Goal: Information Seeking & Learning: Learn about a topic

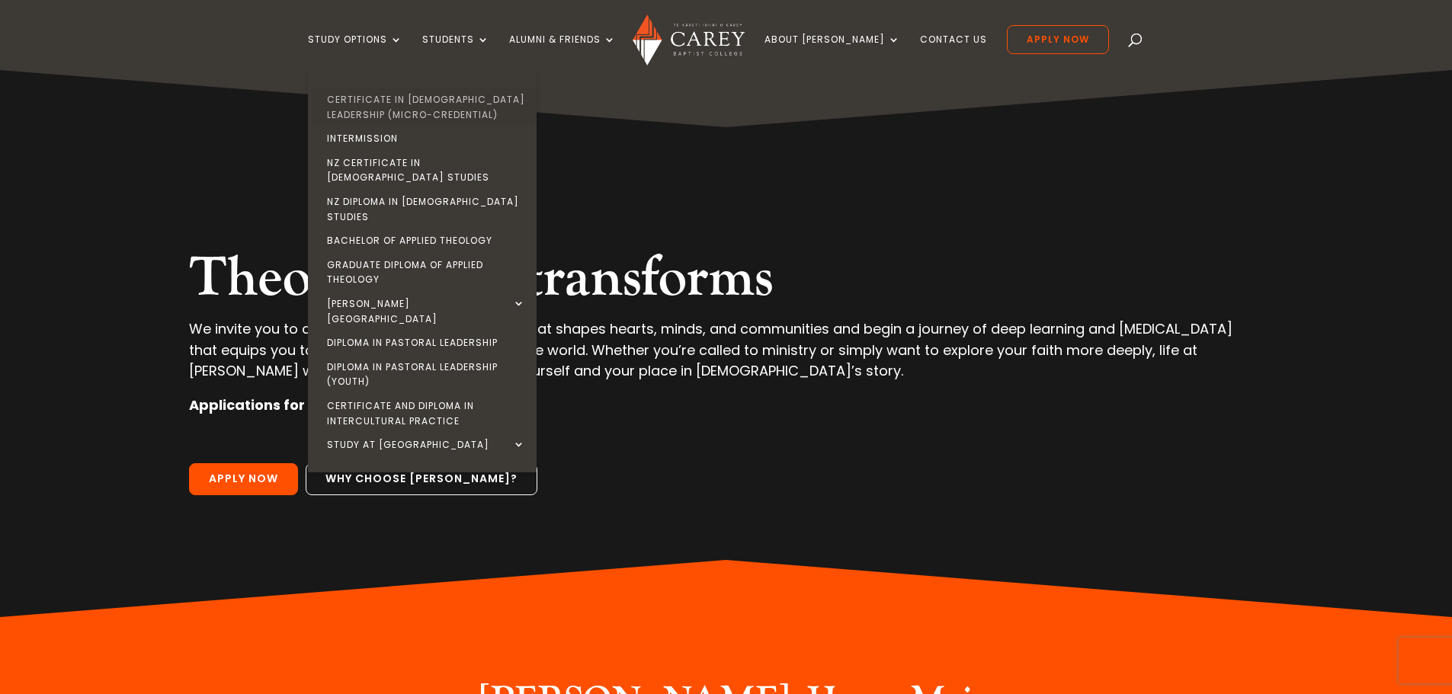
click at [431, 110] on link "Certificate in [DEMOGRAPHIC_DATA] Leadership (Micro-credential)" at bounding box center [426, 107] width 229 height 39
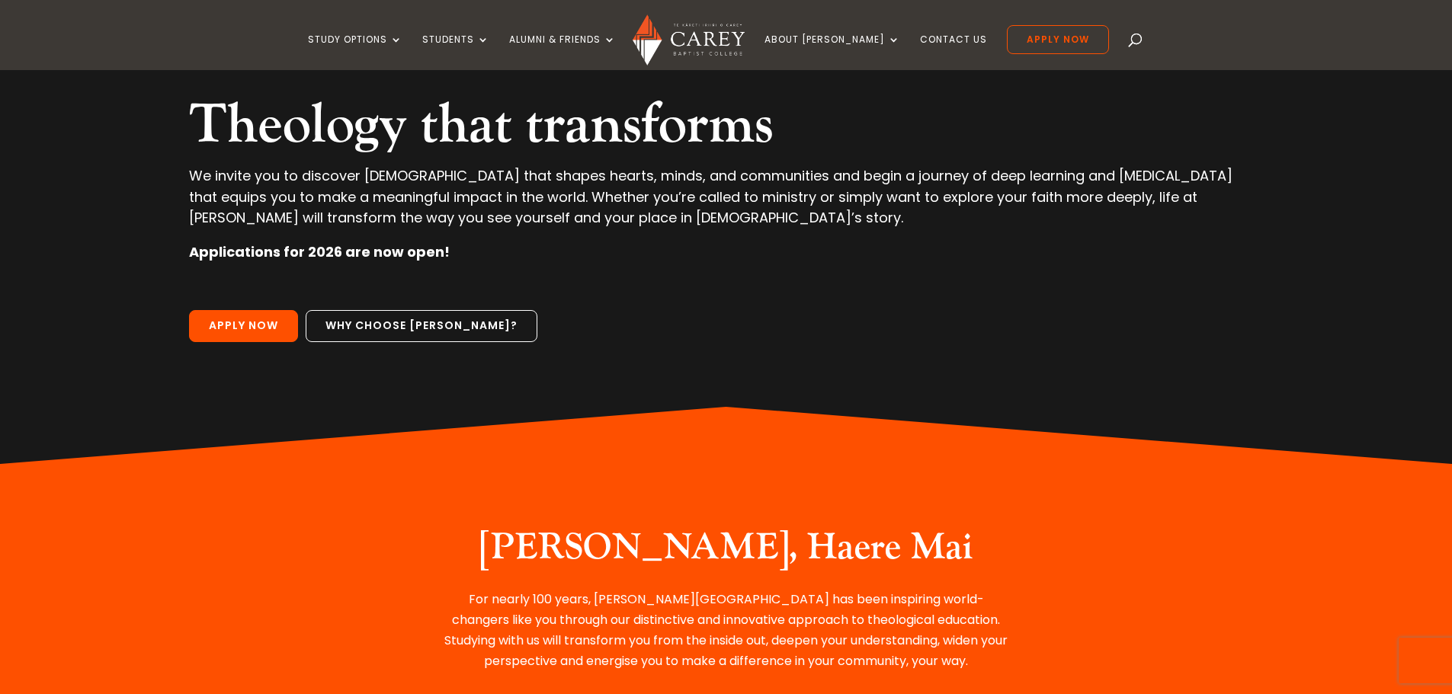
scroll to position [76, 0]
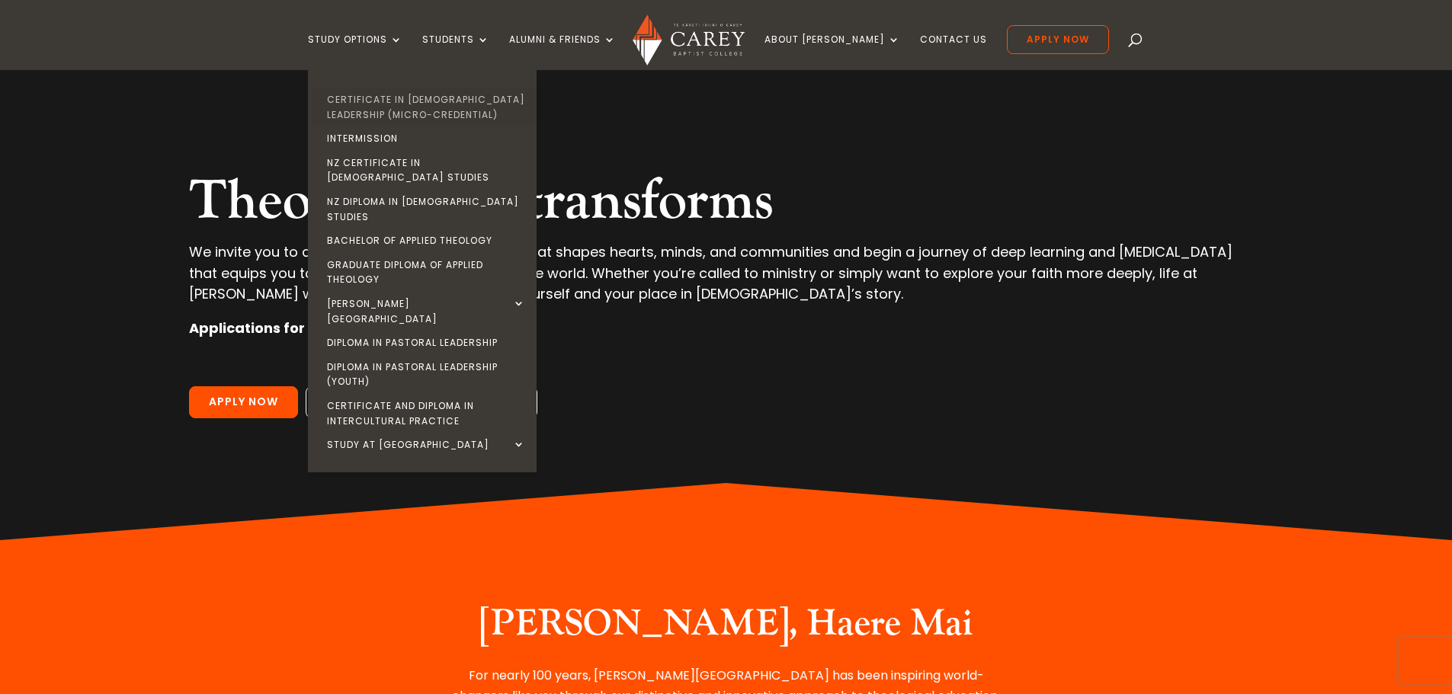
click at [378, 103] on link "Certificate in [DEMOGRAPHIC_DATA] Leadership (Micro-credential)" at bounding box center [426, 107] width 229 height 39
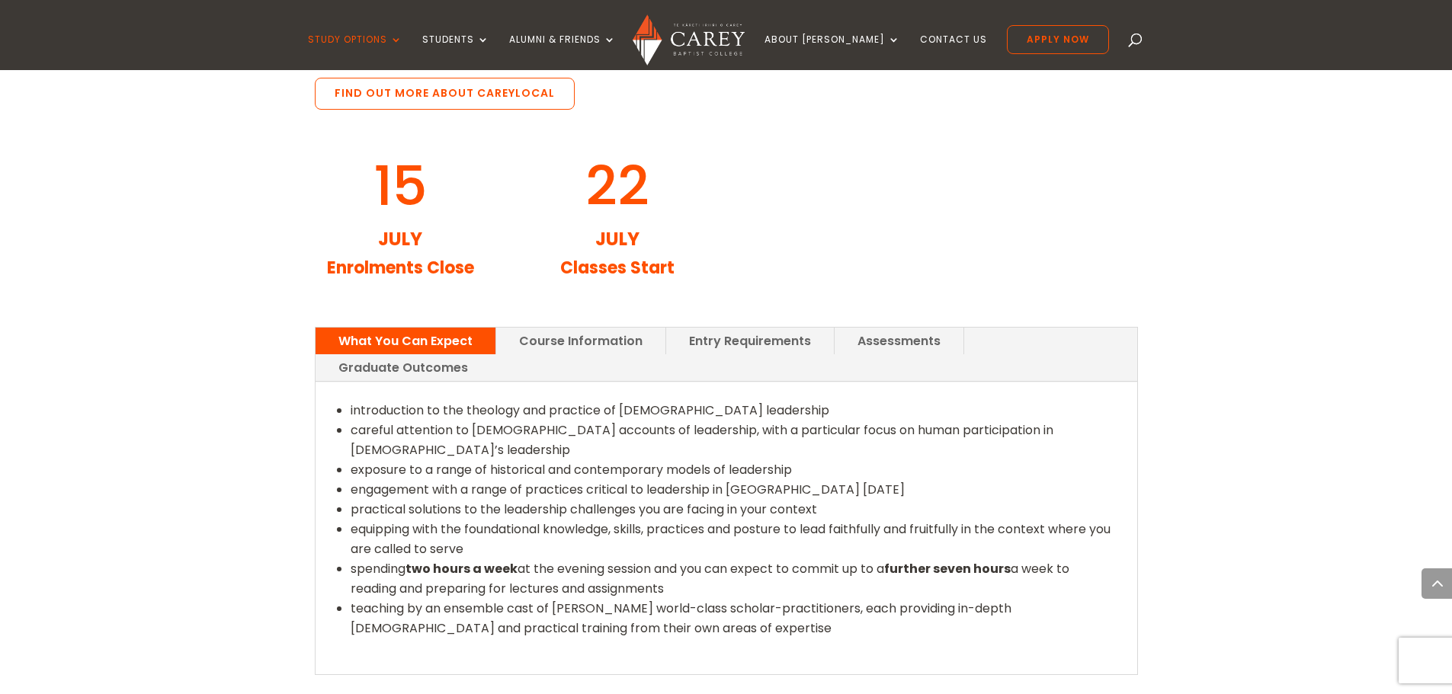
scroll to position [1829, 0]
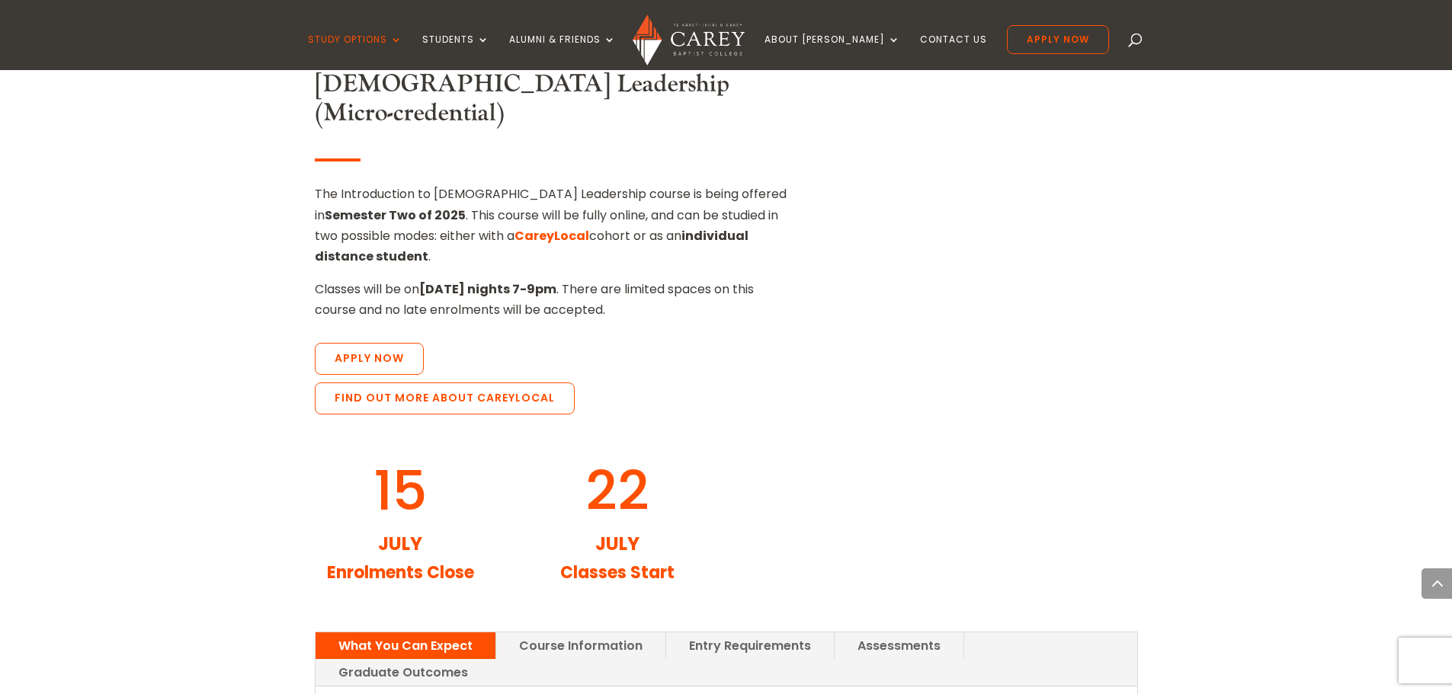
scroll to position [1600, 0]
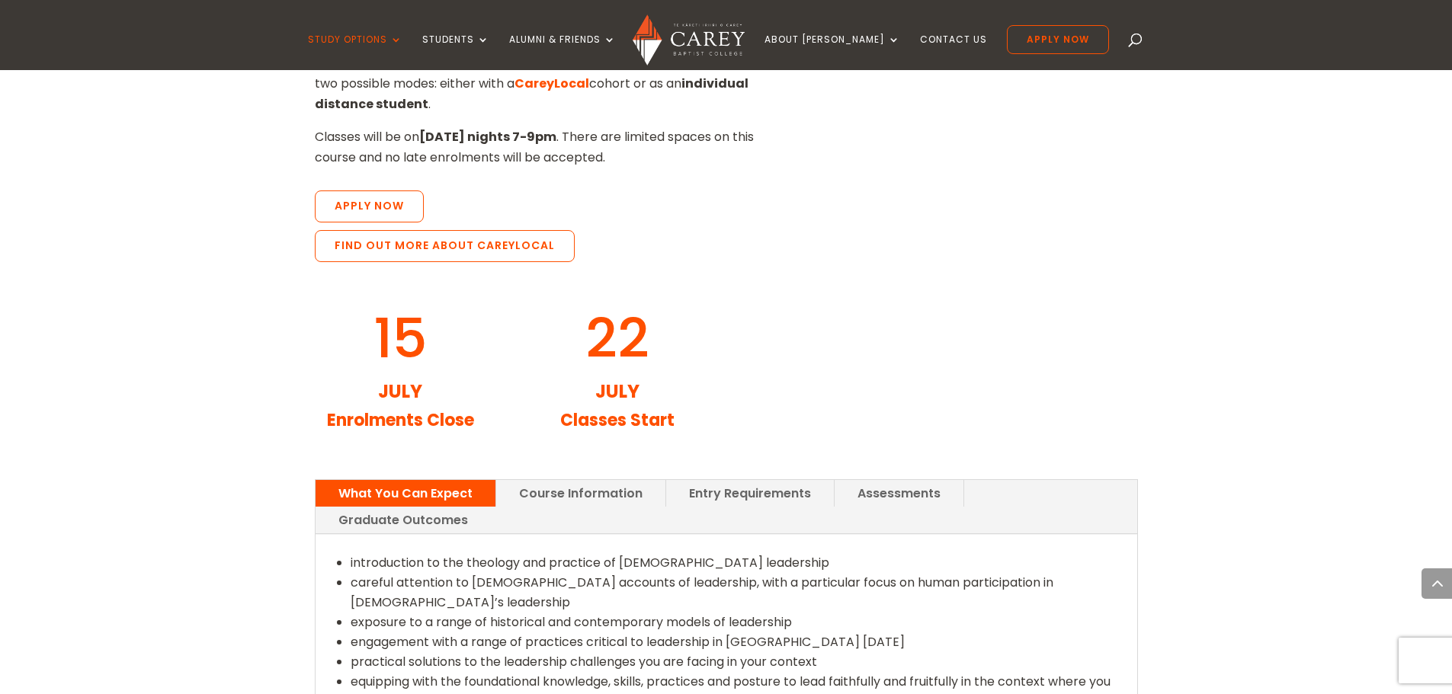
click at [552, 480] on link "Course Information" at bounding box center [580, 493] width 169 height 27
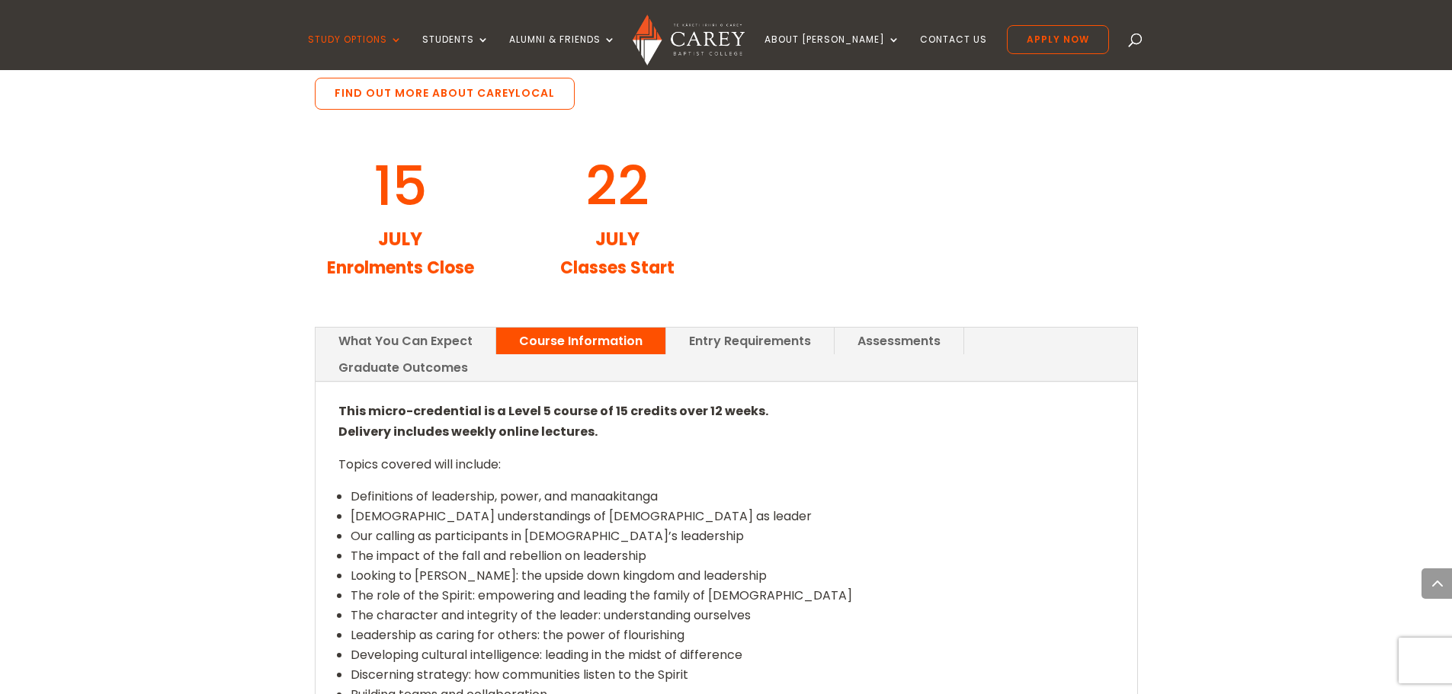
scroll to position [1829, 0]
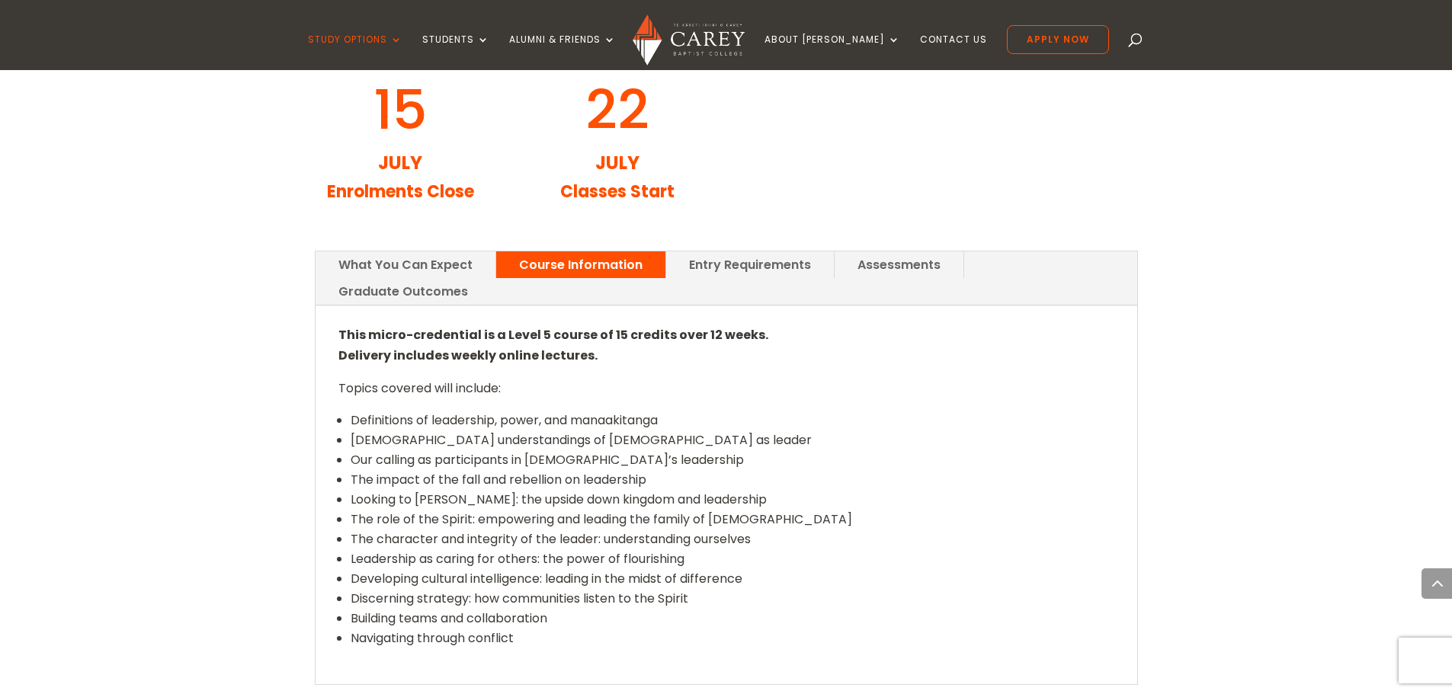
click at [869, 251] on link "Assessments" at bounding box center [898, 264] width 129 height 27
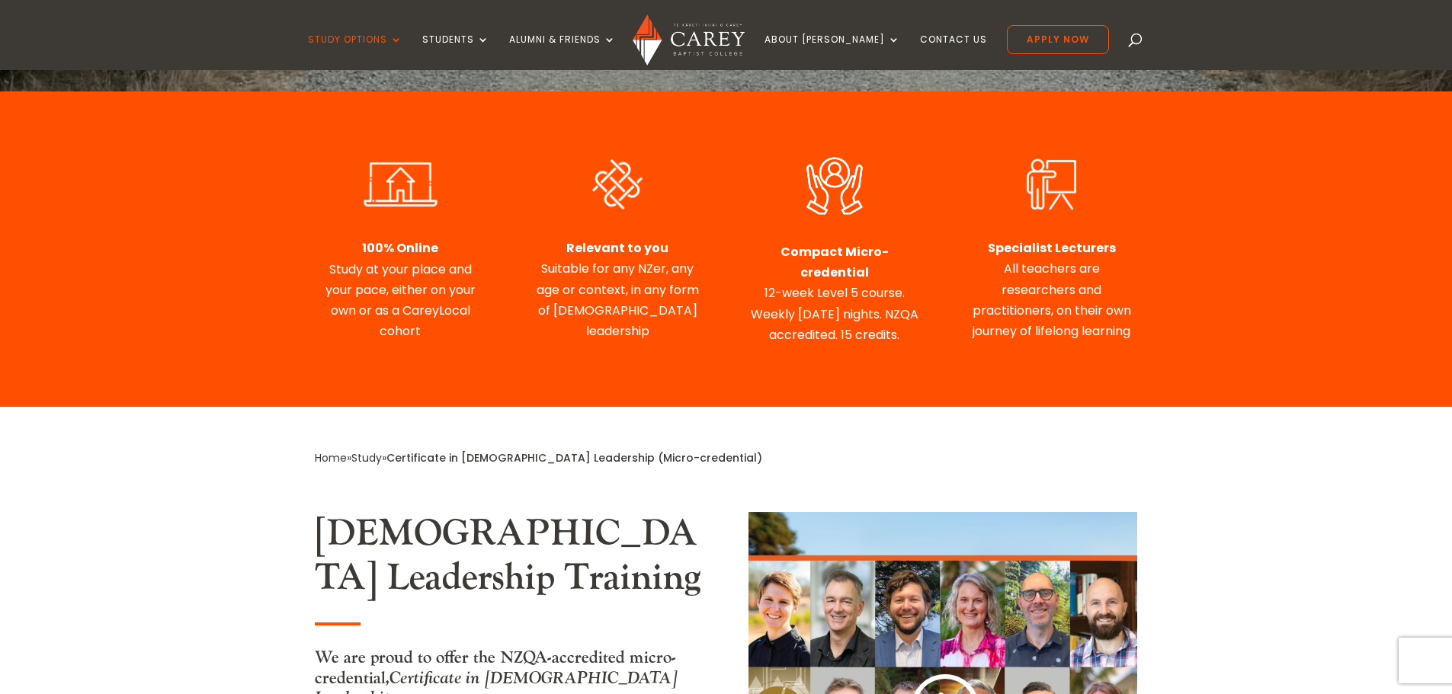
scroll to position [762, 0]
